Goal: Check status: Check status

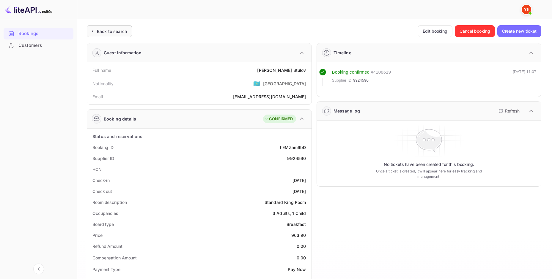
click at [101, 31] on div "Back to search" at bounding box center [112, 31] width 30 height 6
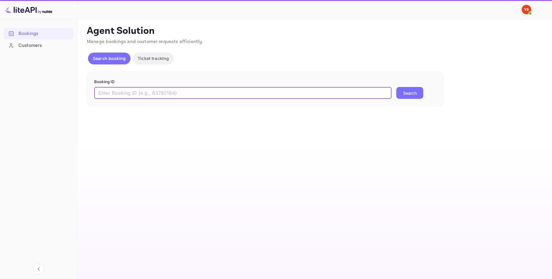
click at [135, 93] on input "text" at bounding box center [242, 93] width 297 height 12
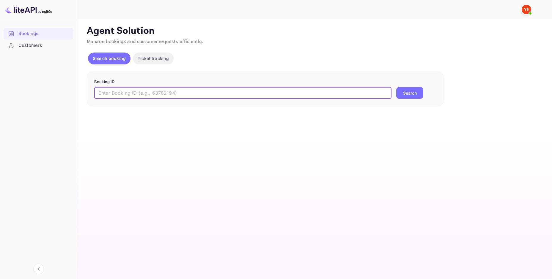
paste input "9731292"
type input "9731292"
click at [405, 95] on button "Search" at bounding box center [409, 93] width 27 height 12
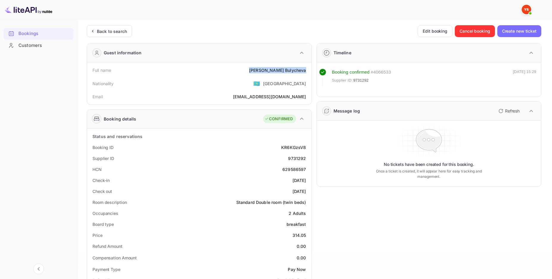
drag, startPoint x: 262, startPoint y: 69, endPoint x: 311, endPoint y: 70, distance: 48.7
click at [311, 70] on div "Full name [PERSON_NAME] Nationality 🇰🇿 [DEMOGRAPHIC_DATA] [PERSON_NAME] [PERSON…" at bounding box center [199, 83] width 224 height 42
copy div "[PERSON_NAME]"
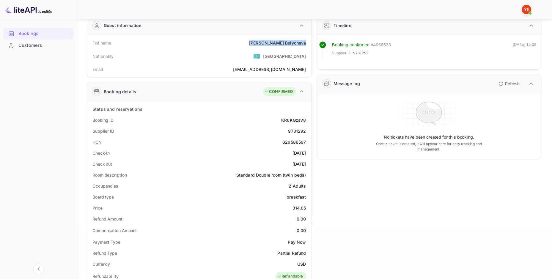
scroll to position [30, 0]
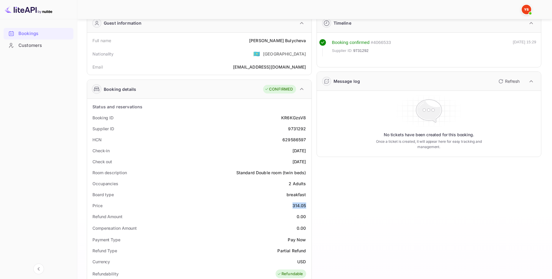
drag, startPoint x: 291, startPoint y: 205, endPoint x: 308, endPoint y: 207, distance: 16.7
click at [308, 207] on div "Price 314.05" at bounding box center [199, 205] width 220 height 11
copy div "314.05"
